Goal: Task Accomplishment & Management: Complete application form

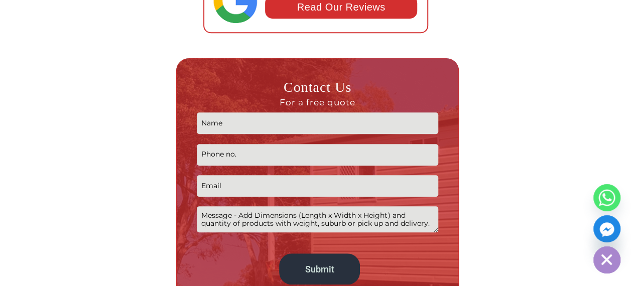
scroll to position [385, 0]
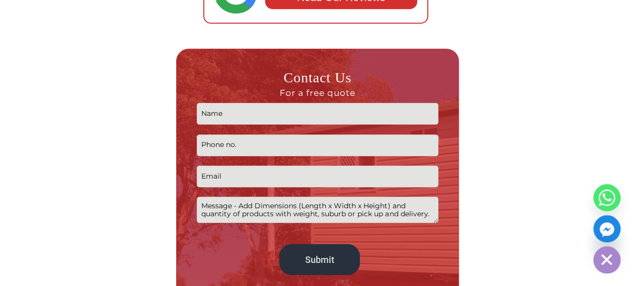
click at [241, 114] on input "Contact form" at bounding box center [318, 114] width 242 height 22
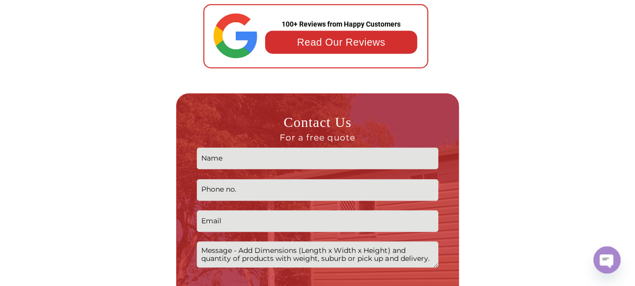
scroll to position [352, 0]
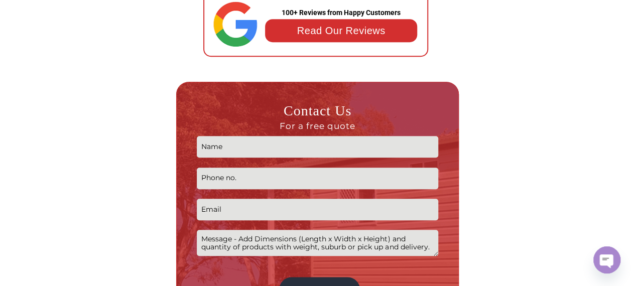
click at [232, 144] on input "Contact form" at bounding box center [318, 147] width 242 height 22
type input "Geof"
click at [217, 177] on input "Contact form" at bounding box center [318, 179] width 242 height 22
type input "0419032563"
click at [222, 211] on input "Contact form" at bounding box center [318, 210] width 242 height 22
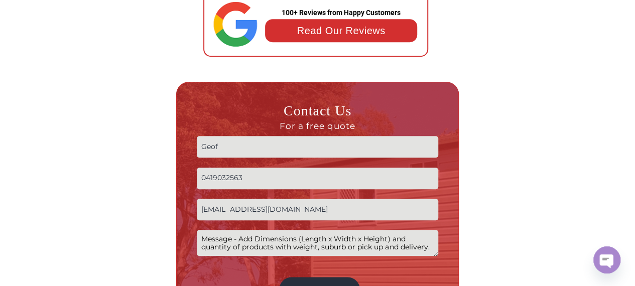
type input "[EMAIL_ADDRESS][DOMAIN_NAME]"
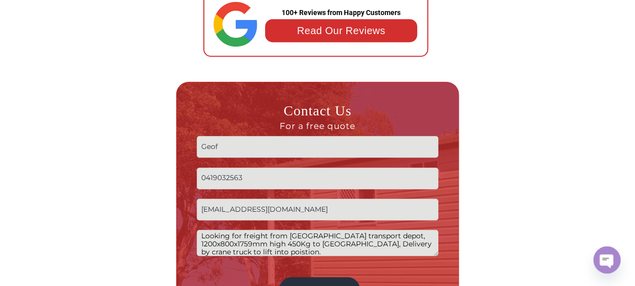
drag, startPoint x: 247, startPoint y: 245, endPoint x: 266, endPoint y: 245, distance: 18.6
click at [251, 245] on textarea "Looking for freight from [GEOGRAPHIC_DATA] transport depot, 1200x800x1759mm hig…" at bounding box center [318, 243] width 242 height 26
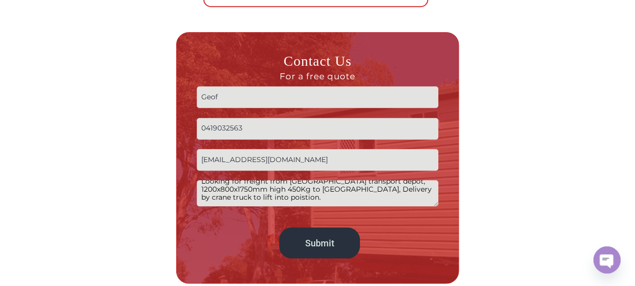
scroll to position [402, 0]
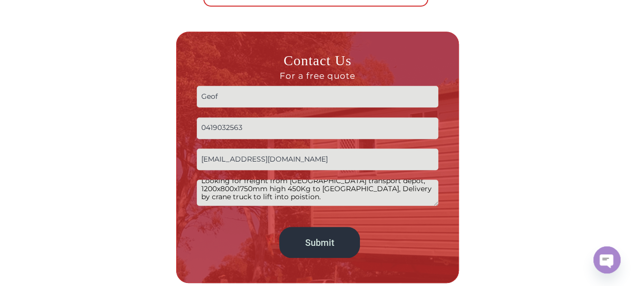
click at [289, 198] on textarea "Looking for freight from [GEOGRAPHIC_DATA] transport depot, 1200x800x1750mm hig…" at bounding box center [318, 193] width 242 height 26
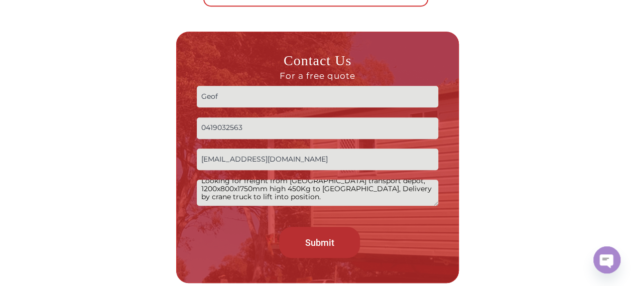
type textarea "Looking for freight from [GEOGRAPHIC_DATA] transport depot, 1200x800x1750mm hig…"
click at [324, 249] on input "Submit" at bounding box center [319, 242] width 80 height 31
